Goal: Task Accomplishment & Management: Manage account settings

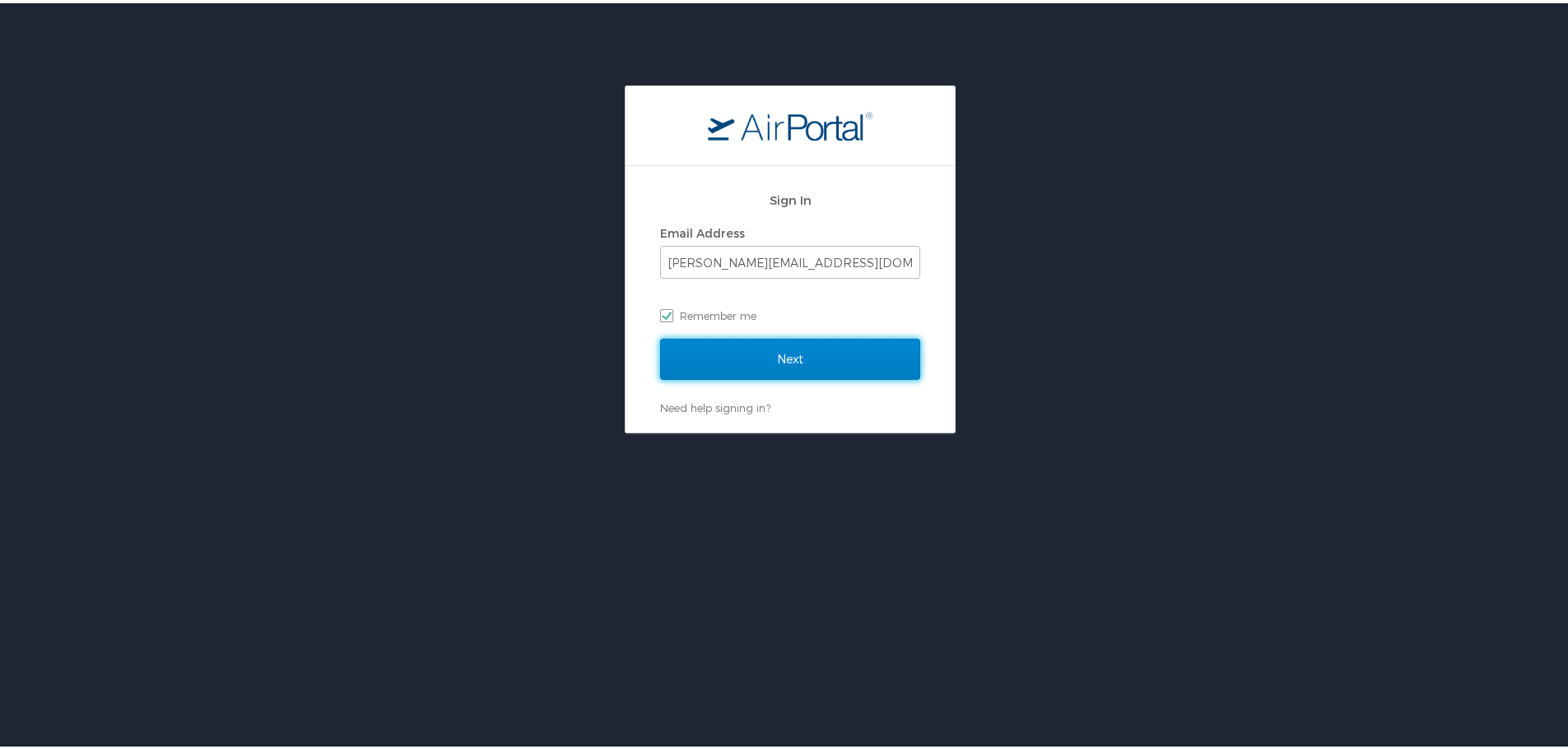
click at [748, 352] on input "Next" at bounding box center [789, 356] width 260 height 41
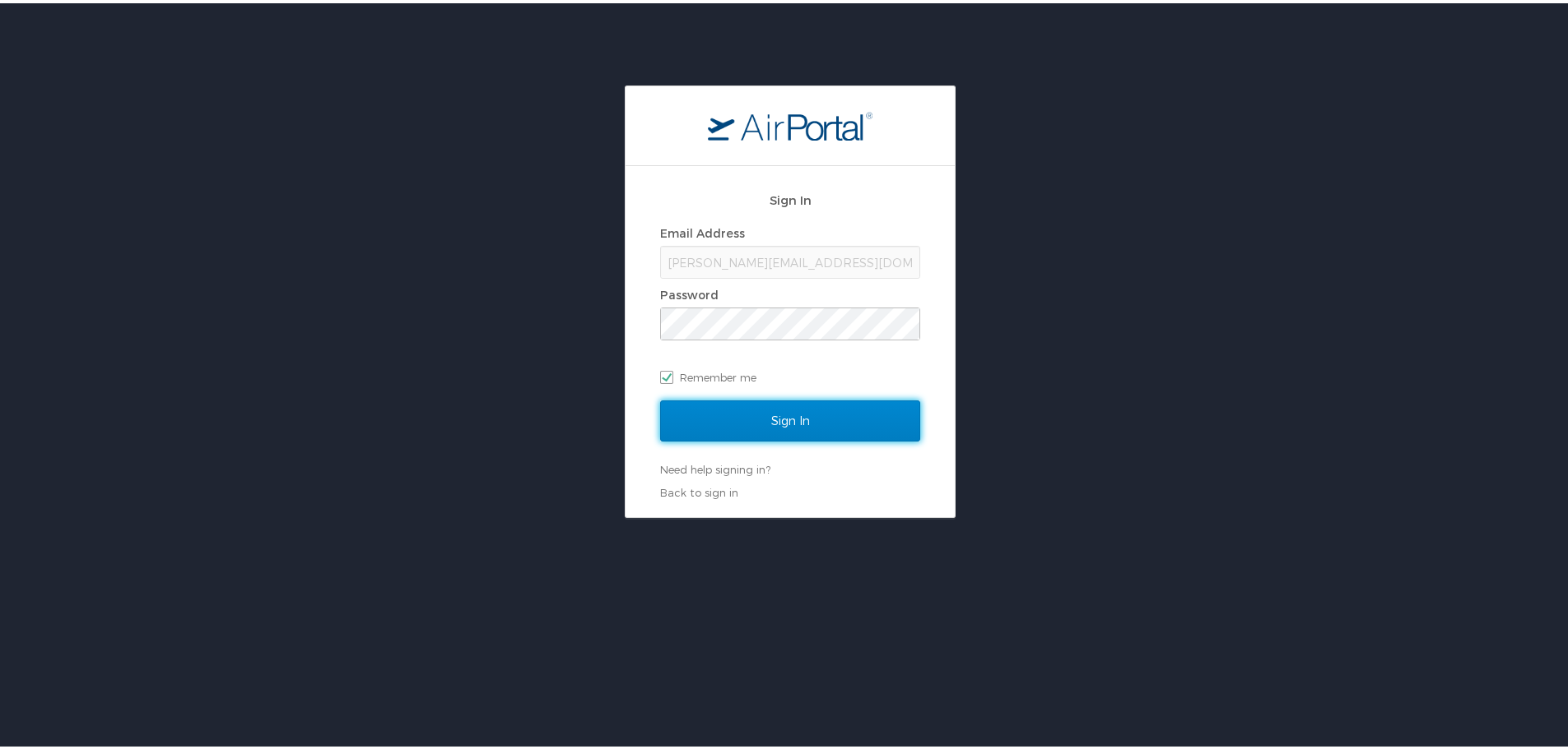
click at [751, 414] on input "Sign In" at bounding box center [789, 418] width 260 height 41
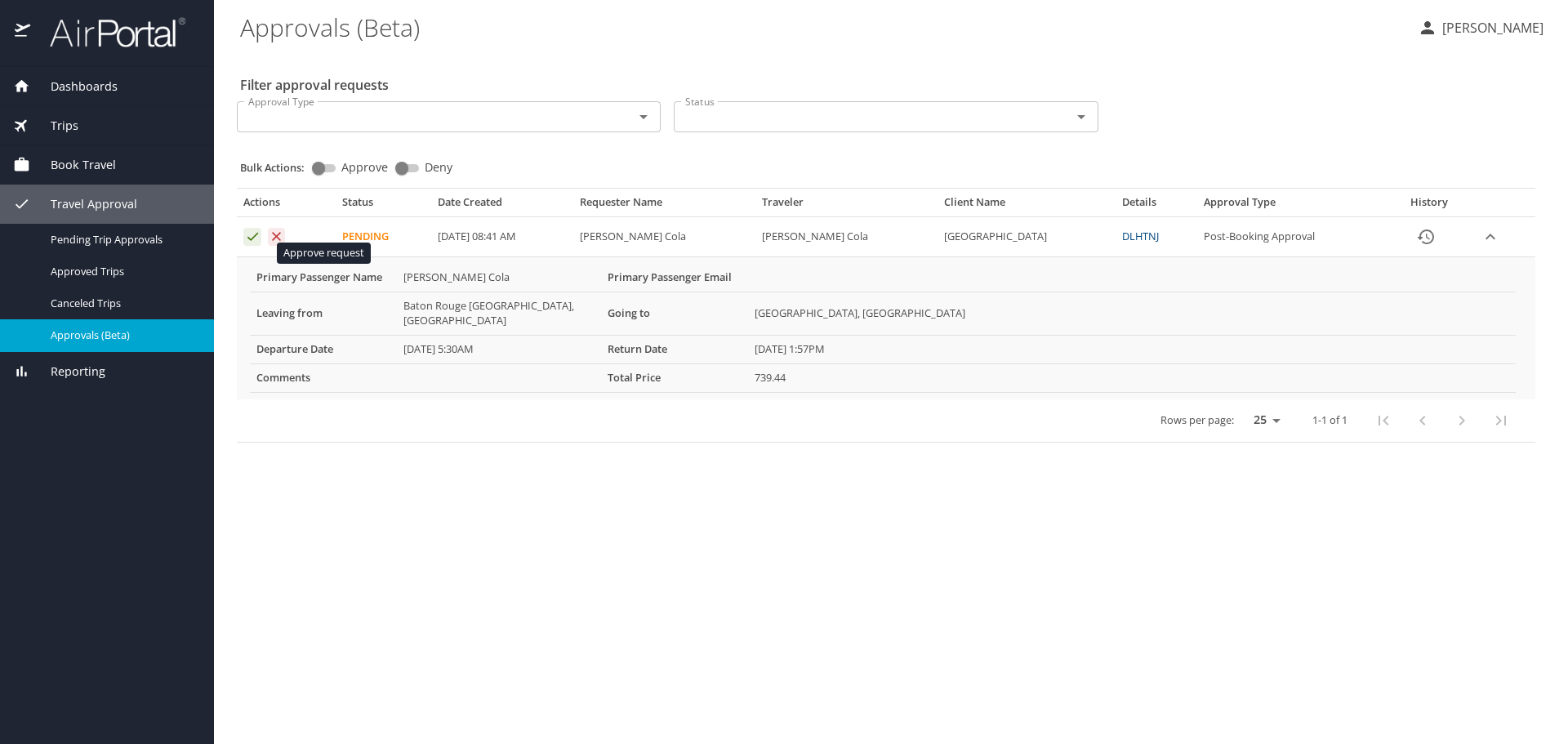
click at [254, 244] on icon "Approval table" at bounding box center [253, 236] width 16 height 16
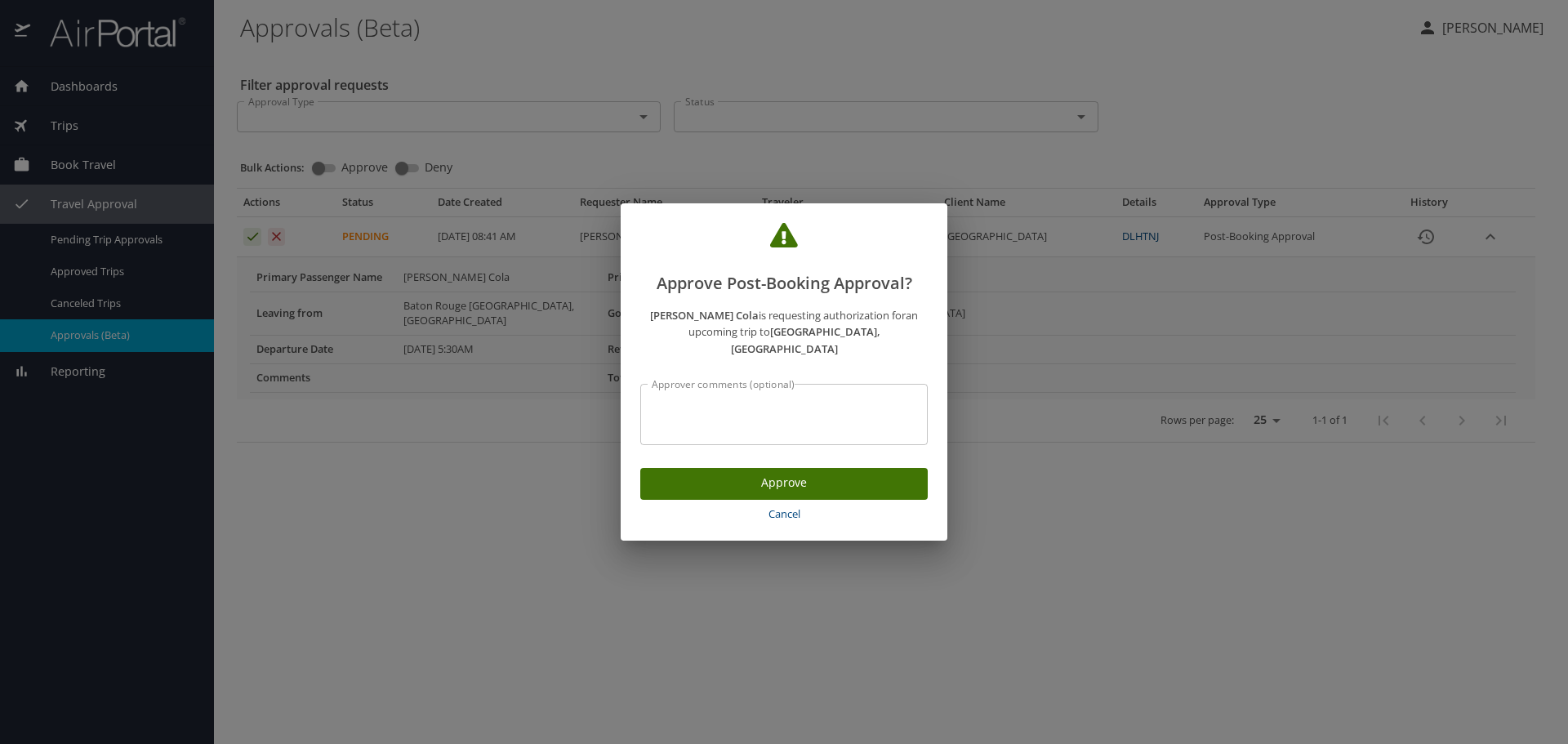
click at [824, 494] on span "Approve" at bounding box center [784, 483] width 262 height 21
